Goal: Task Accomplishment & Management: Manage account settings

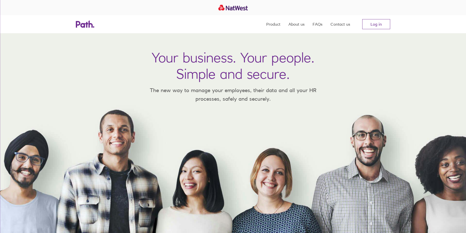
click at [368, 21] on link "Log in" at bounding box center [377, 24] width 28 height 10
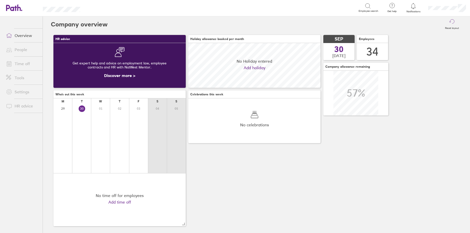
scroll to position [45, 132]
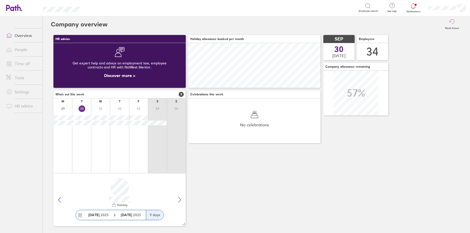
click at [18, 63] on link "Time off" at bounding box center [22, 64] width 41 height 10
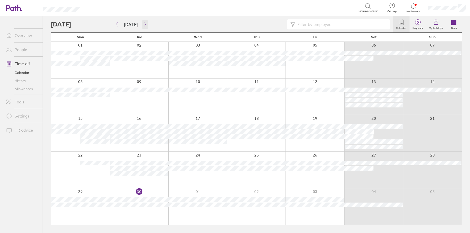
click at [146, 25] on button "button" at bounding box center [145, 24] width 6 height 8
